Goal: Find specific page/section: Find specific page/section

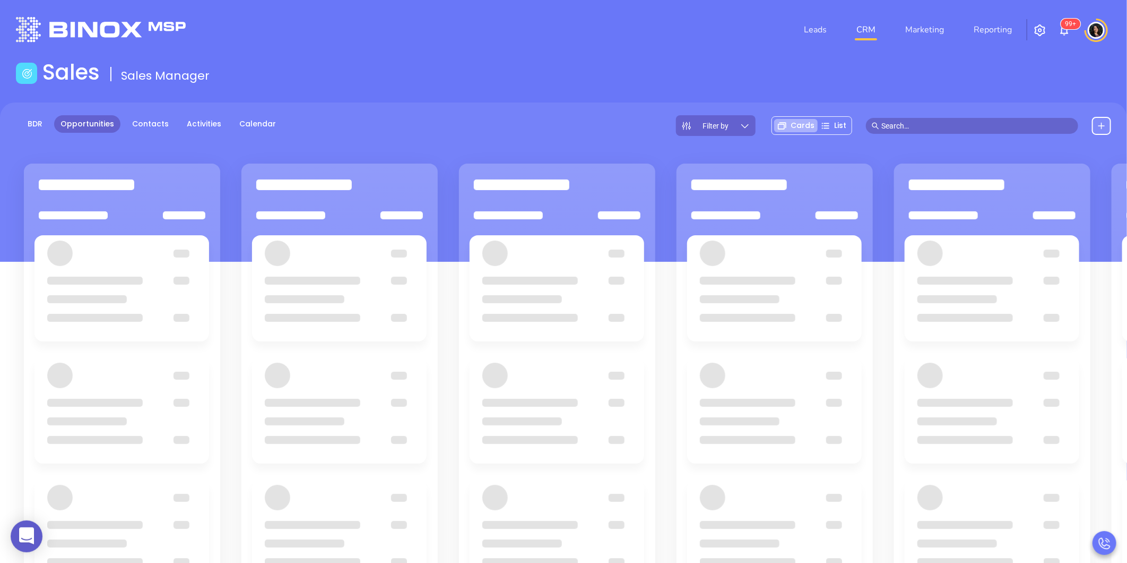
click at [397, 98] on main "Sales Sales Manager BDR Opportunities Contacts Activities Calendar Filter by Ca…" at bounding box center [563, 384] width 1127 height 651
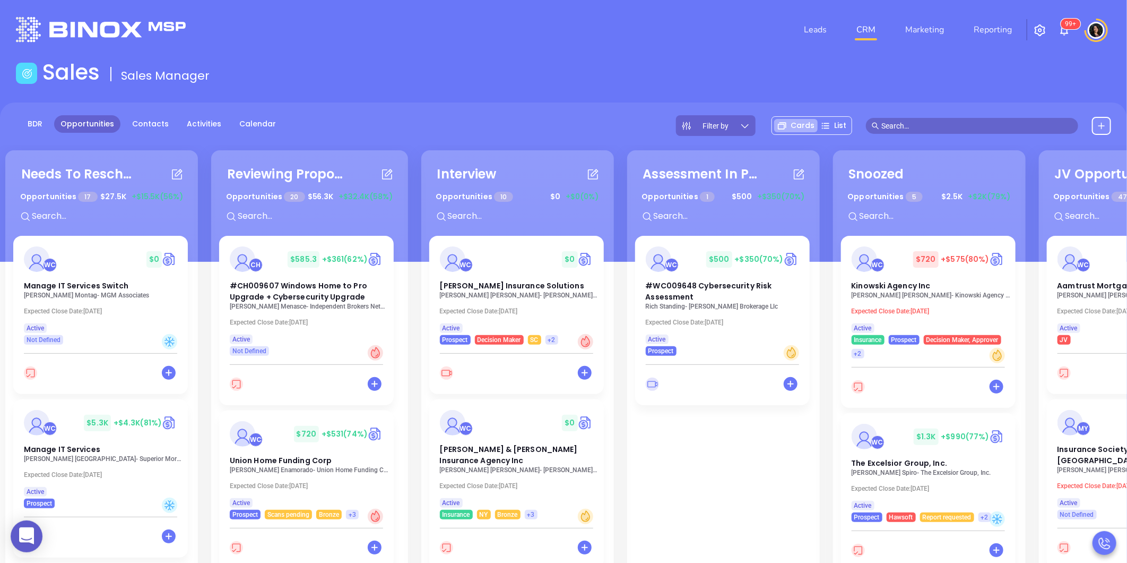
click at [260, 51] on header "Leads CRM Marketing Reporting 99+ Financial Leads Leads" at bounding box center [563, 29] width 1095 height 59
click at [107, 30] on img at bounding box center [101, 29] width 170 height 25
